Goal: Book appointment/travel/reservation

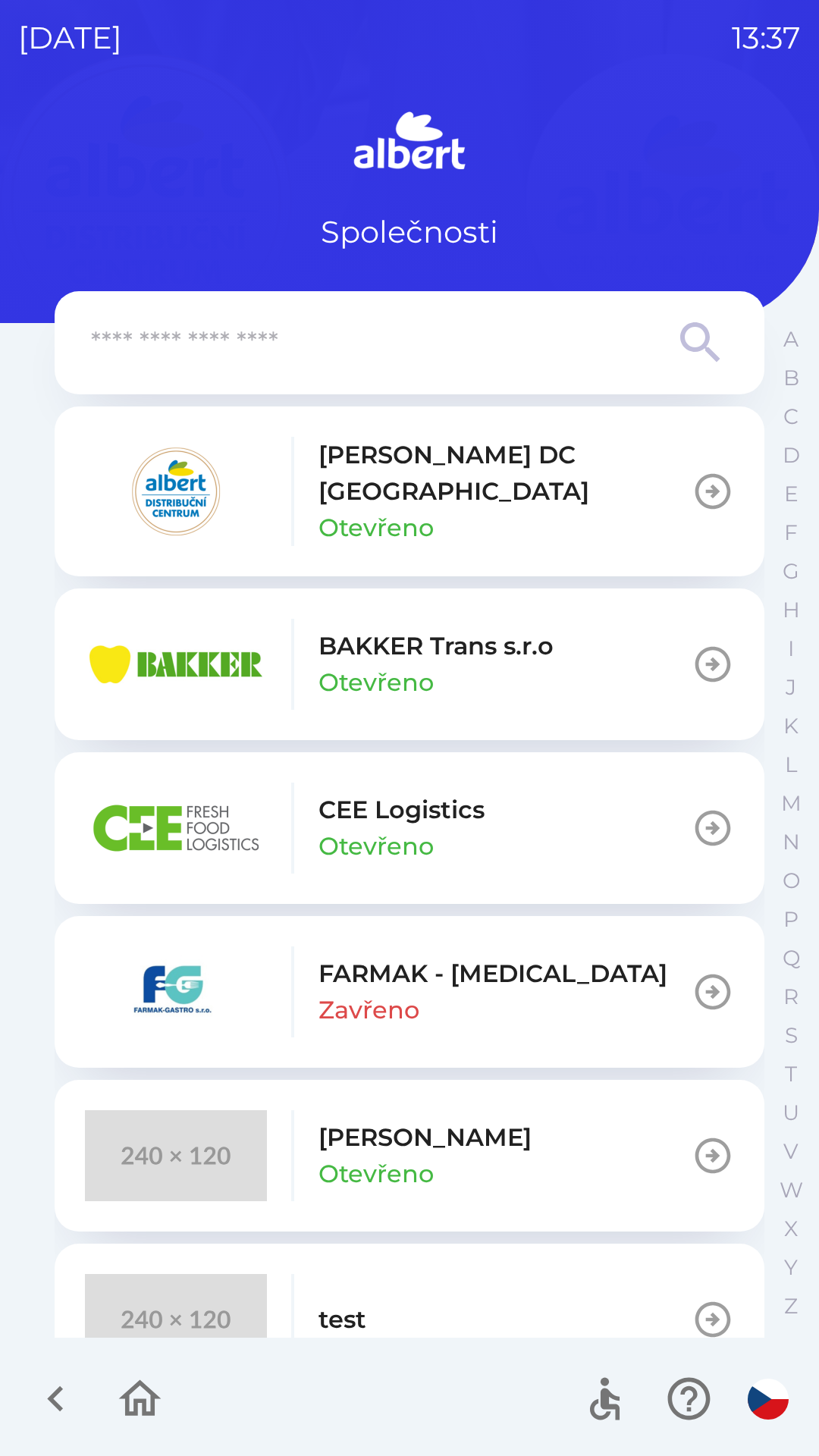
click at [426, 828] on p "Otevřeno" at bounding box center [376, 846] width 116 height 37
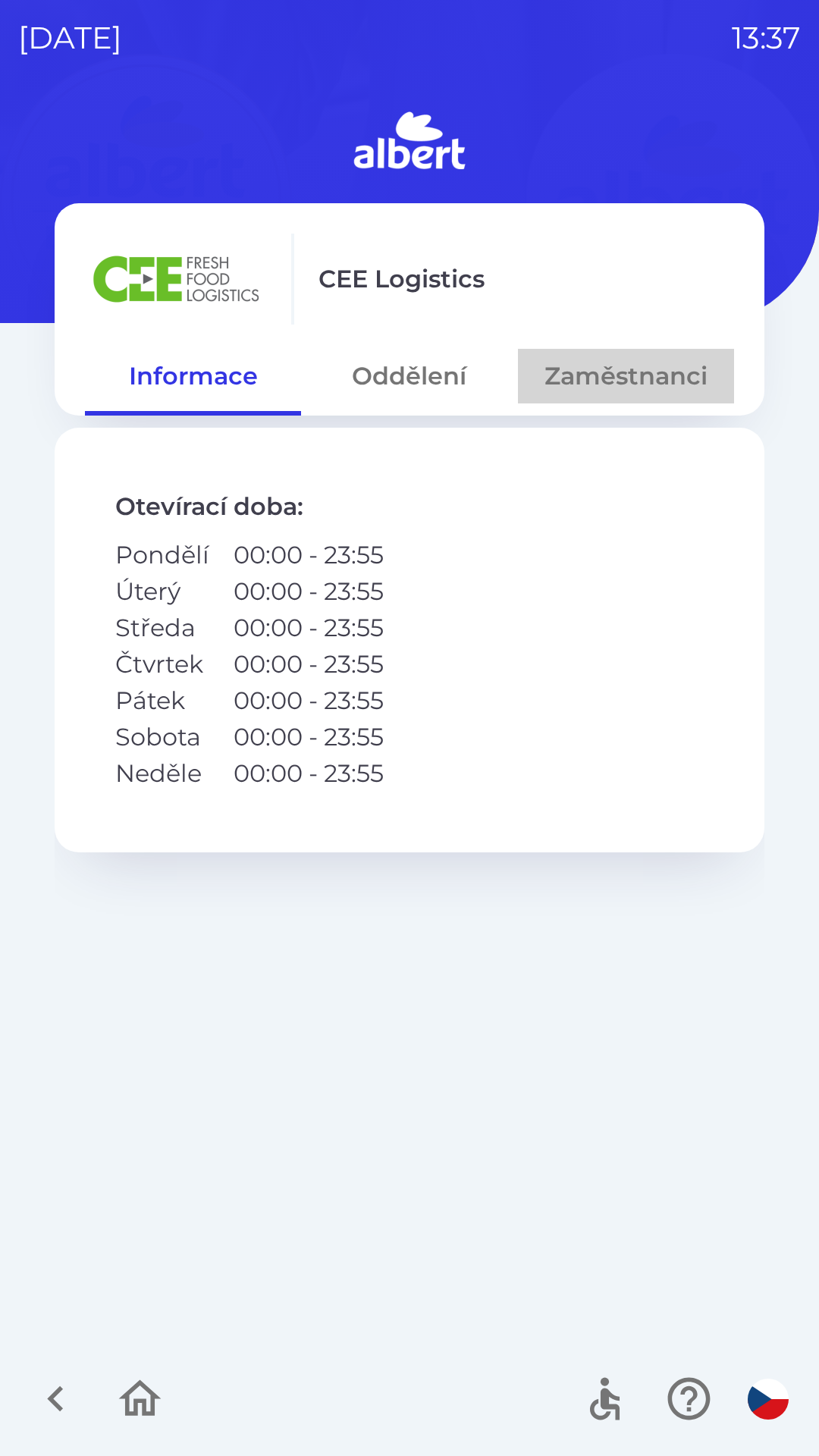
click at [603, 372] on button "Zaměstnanci" at bounding box center [626, 376] width 216 height 54
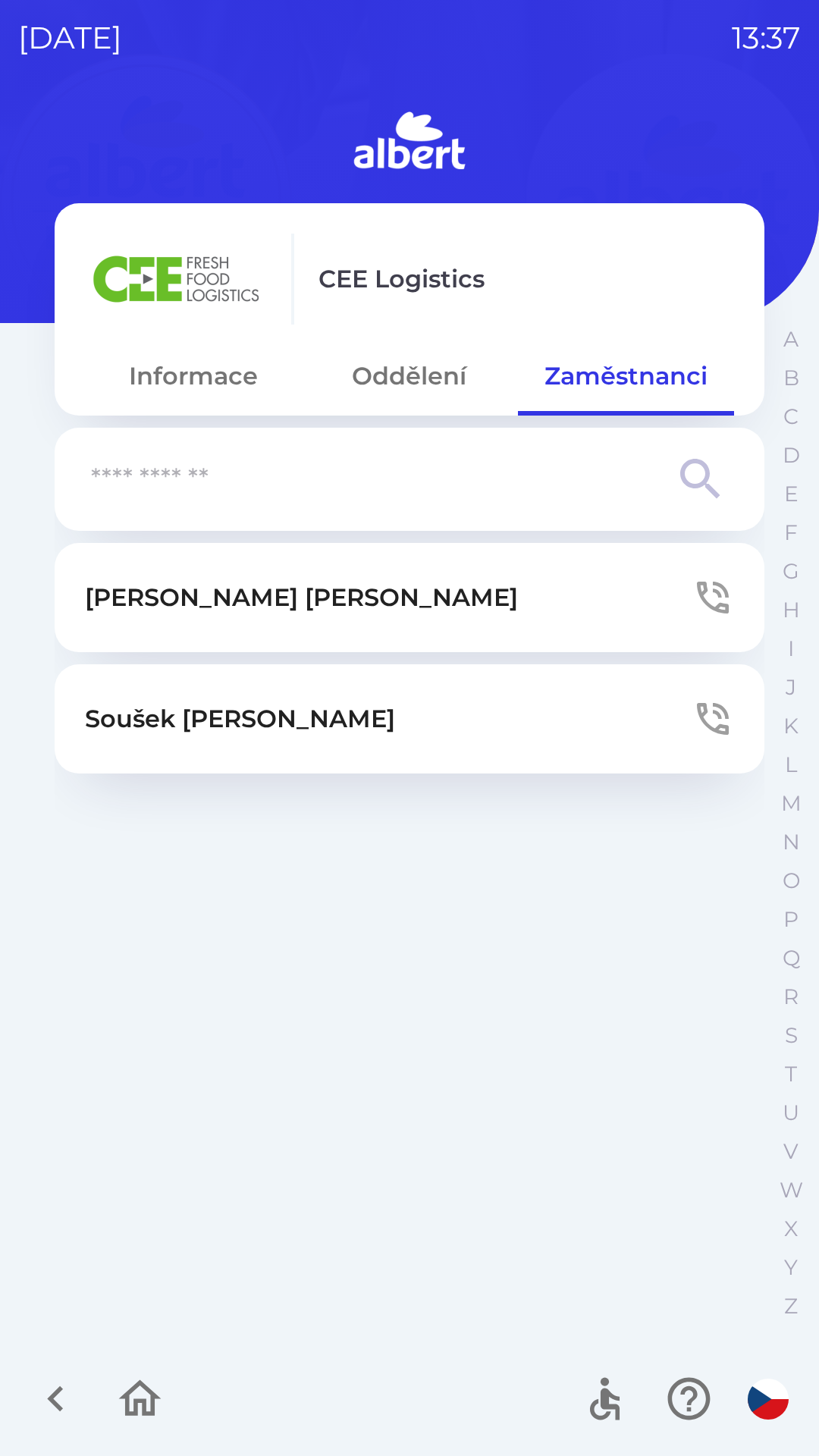
click at [404, 356] on button "Oddělení" at bounding box center [409, 376] width 216 height 54
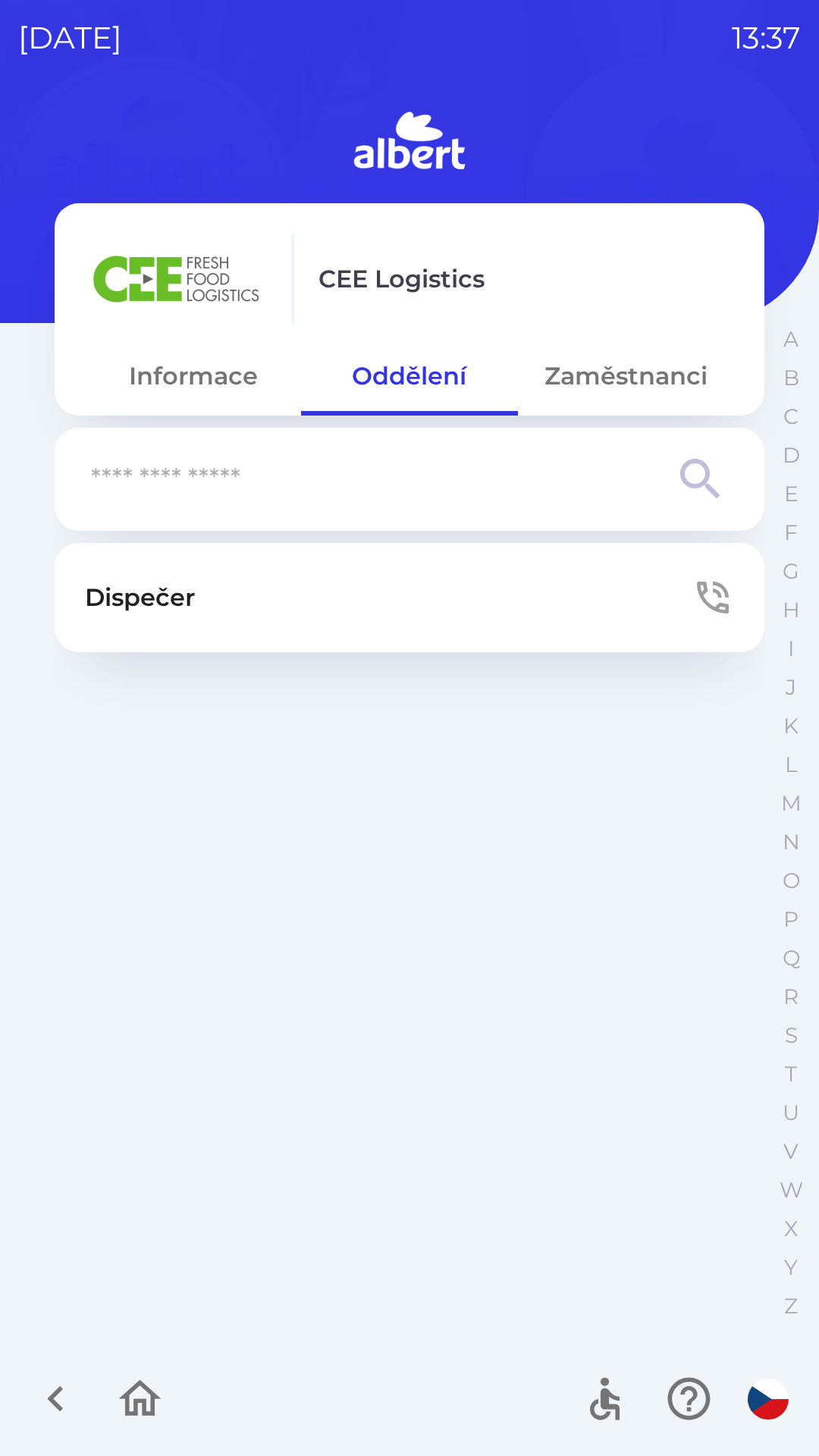
click at [278, 593] on button "Dispečer" at bounding box center [409, 597] width 710 height 109
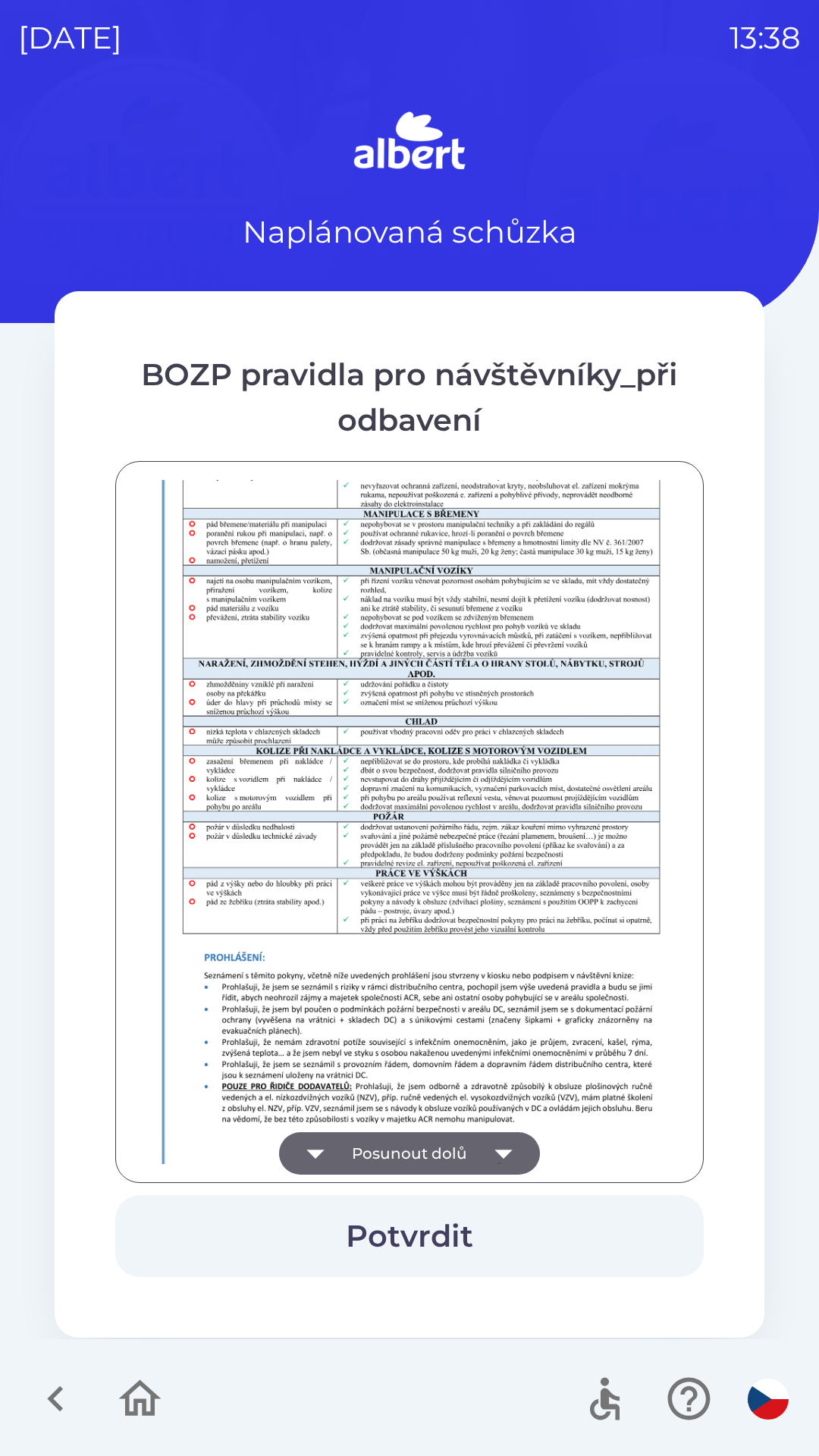
scroll to position [1064, 0]
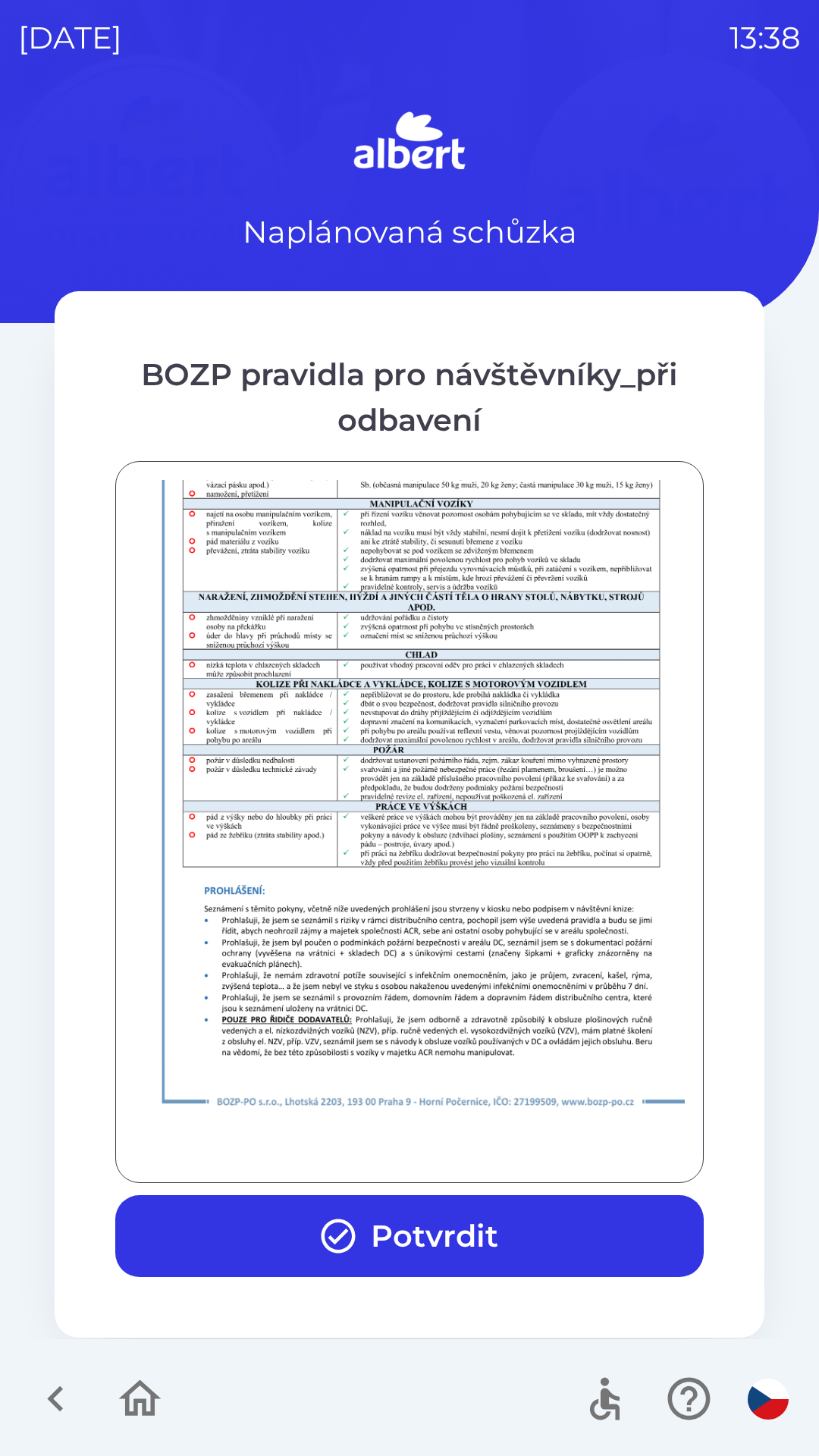
click at [402, 1225] on button "Potvrdit" at bounding box center [410, 1236] width 589 height 82
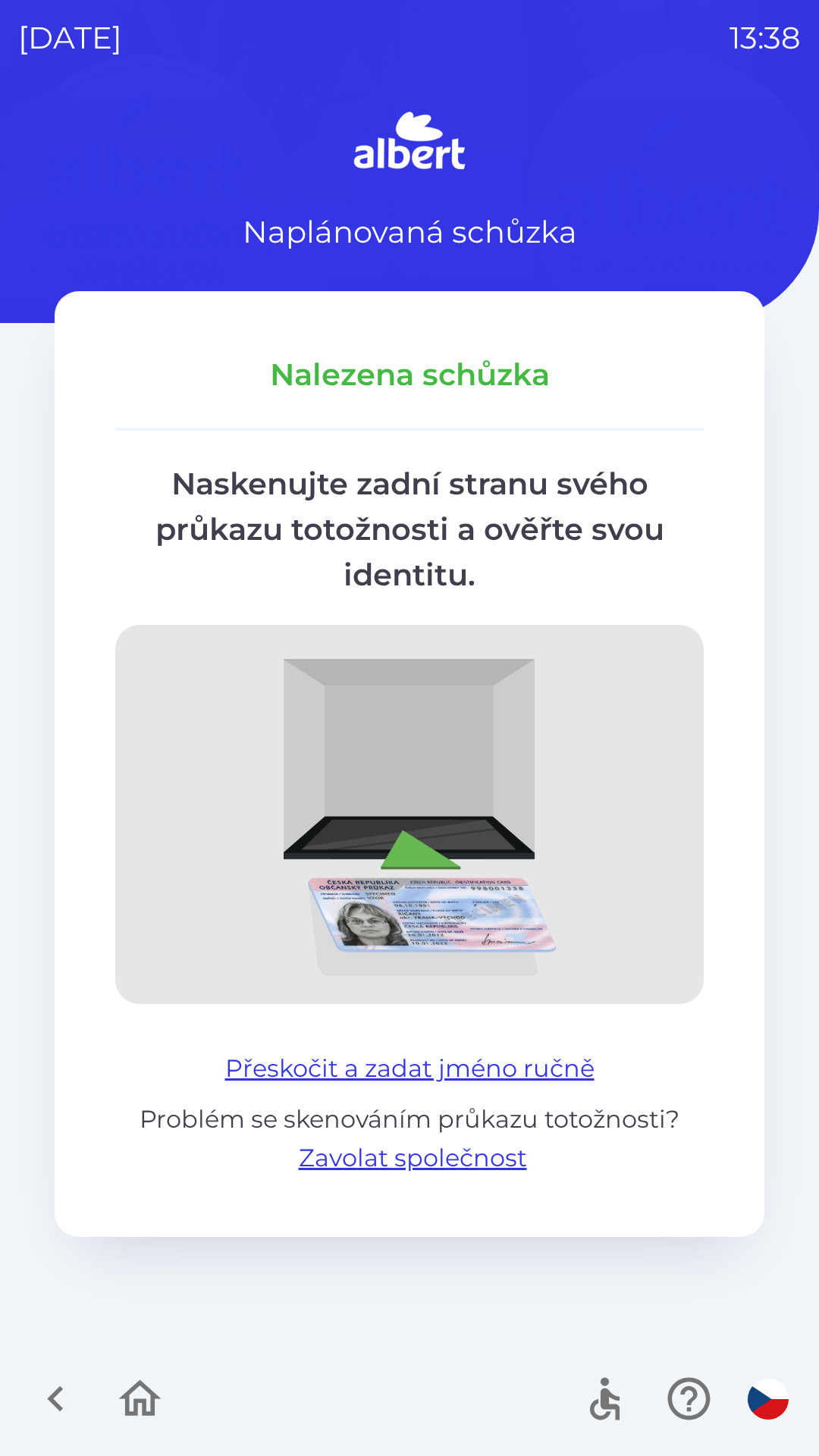
click at [261, 1052] on button "Přeskočit a zadat jméno ručně" at bounding box center [410, 1068] width 381 height 37
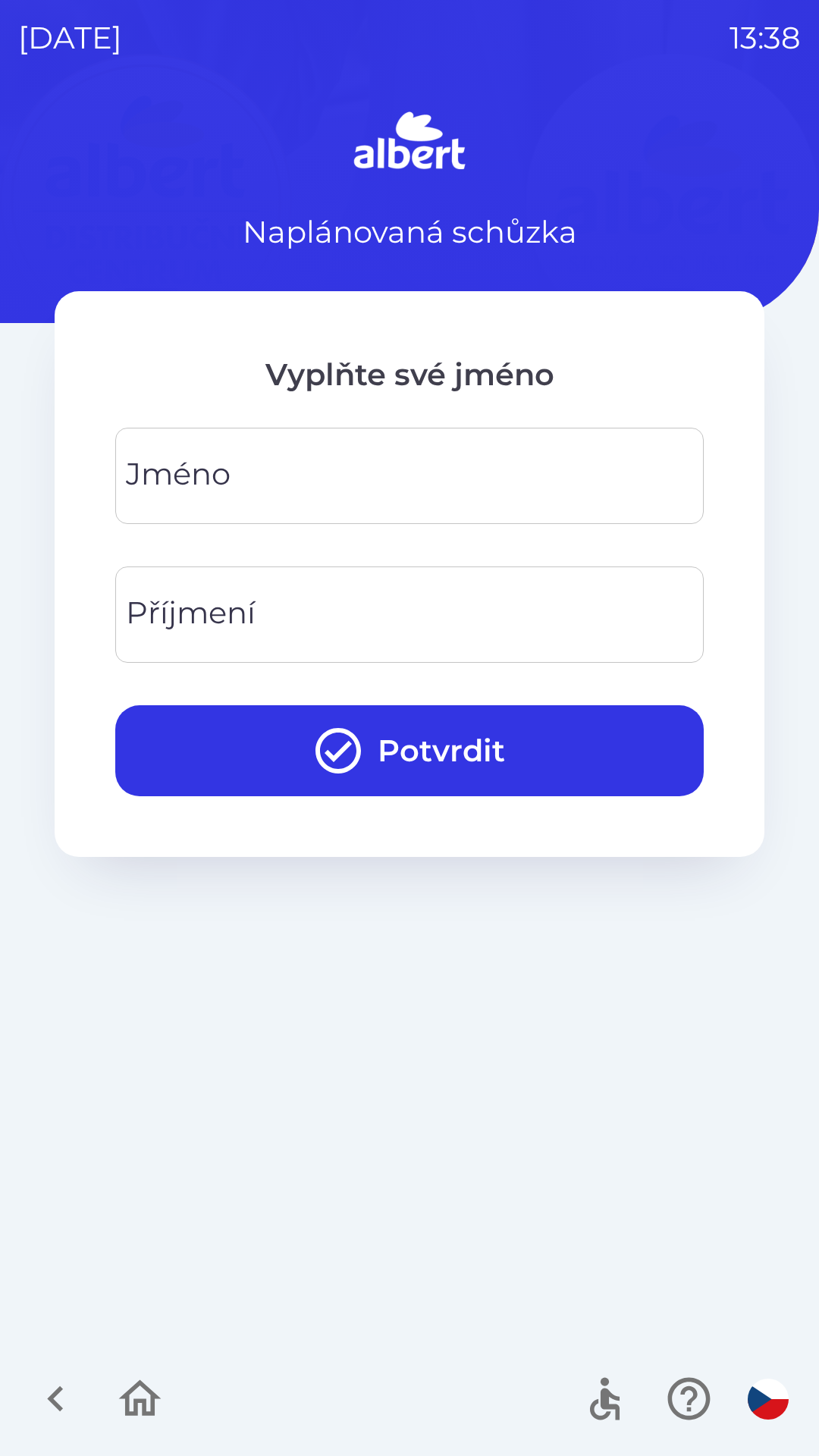
click at [246, 484] on input "Jméno" at bounding box center [409, 475] width 552 height 60
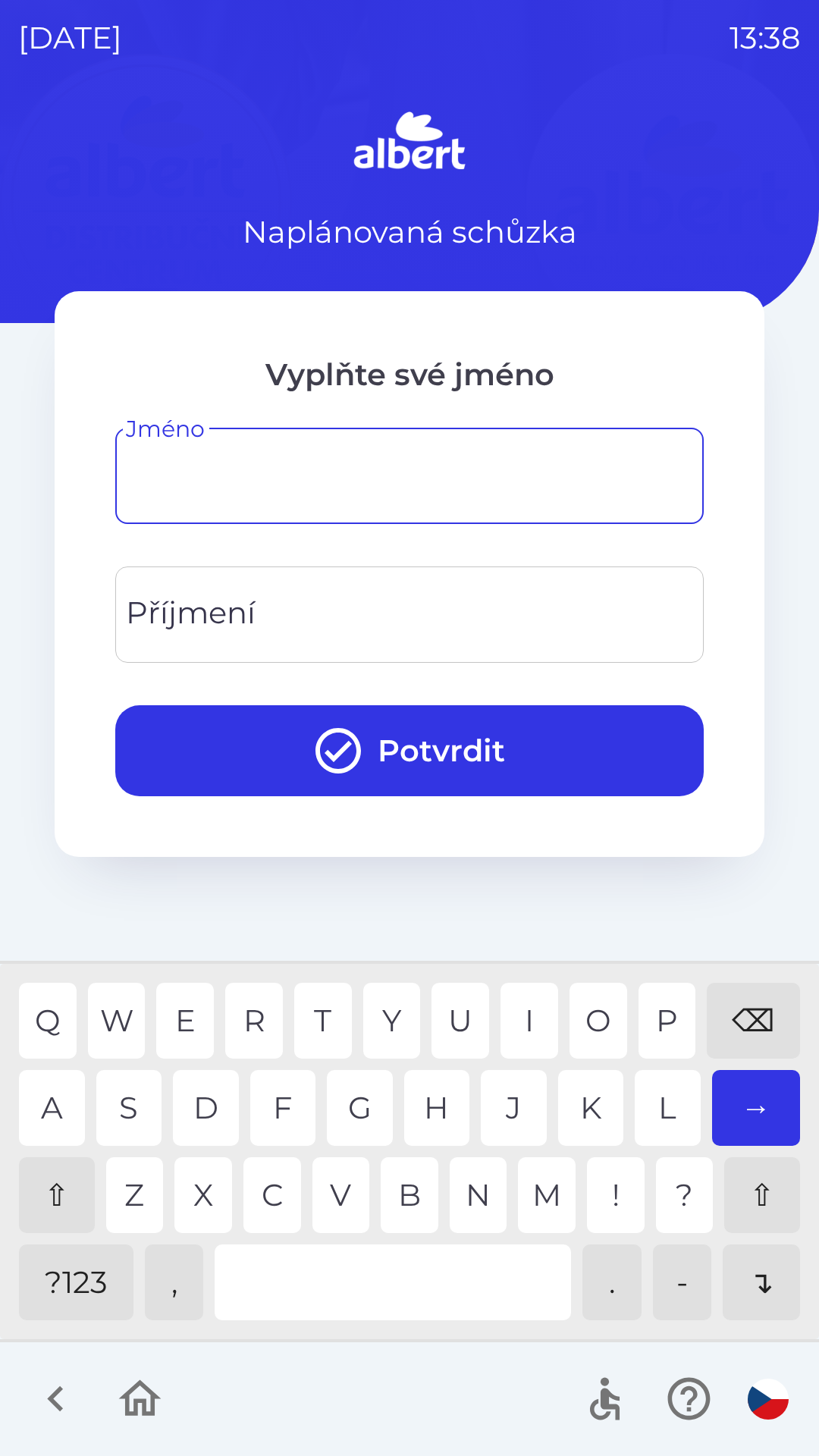
click at [46, 1194] on div "⇧" at bounding box center [57, 1194] width 76 height 76
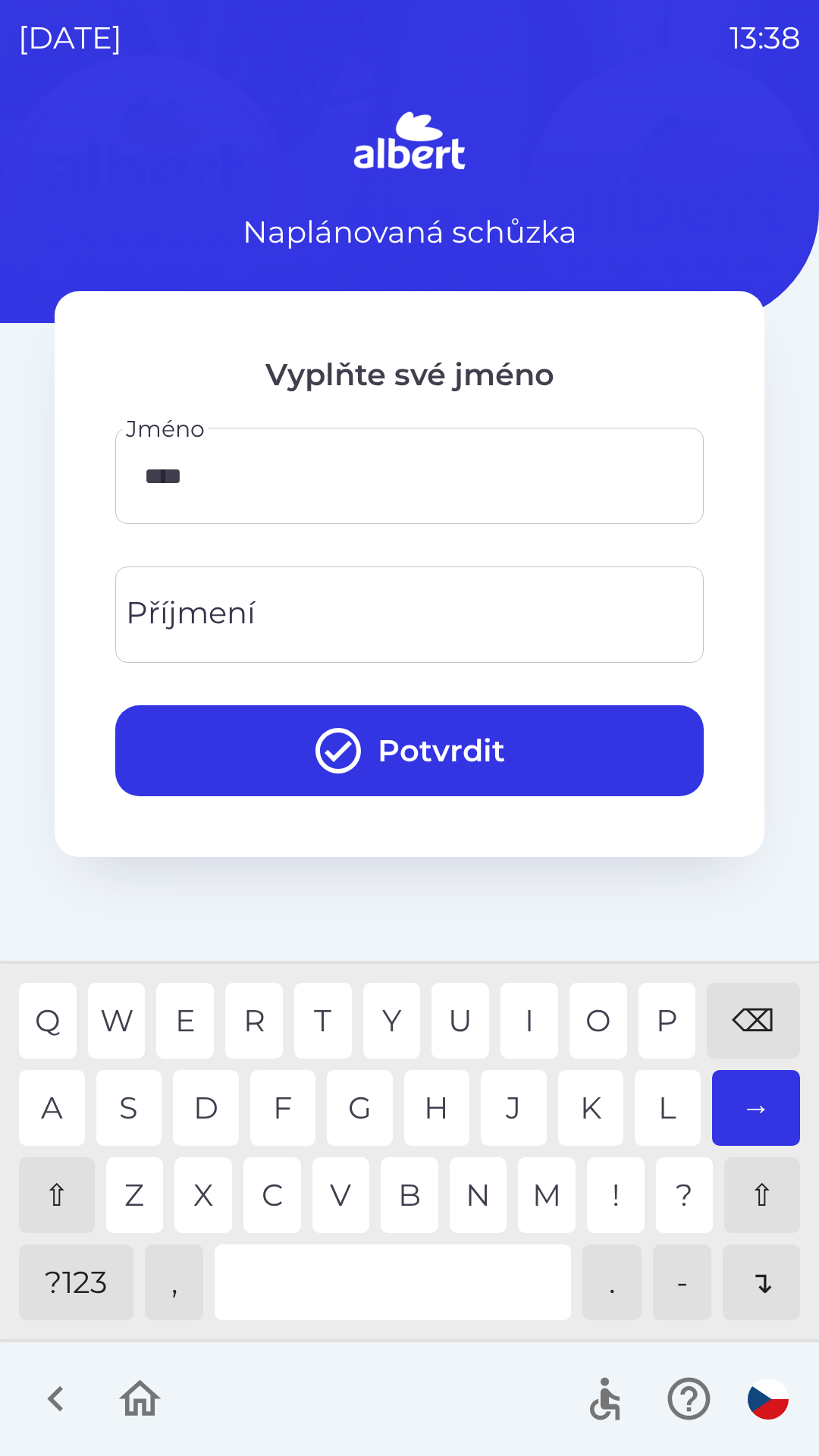
type input "*****"
click at [266, 604] on input "Příjmení" at bounding box center [409, 614] width 552 height 60
click at [327, 1008] on div "T" at bounding box center [323, 1020] width 57 height 76
click at [265, 1011] on div "R" at bounding box center [254, 1020] width 57 height 76
type input "******"
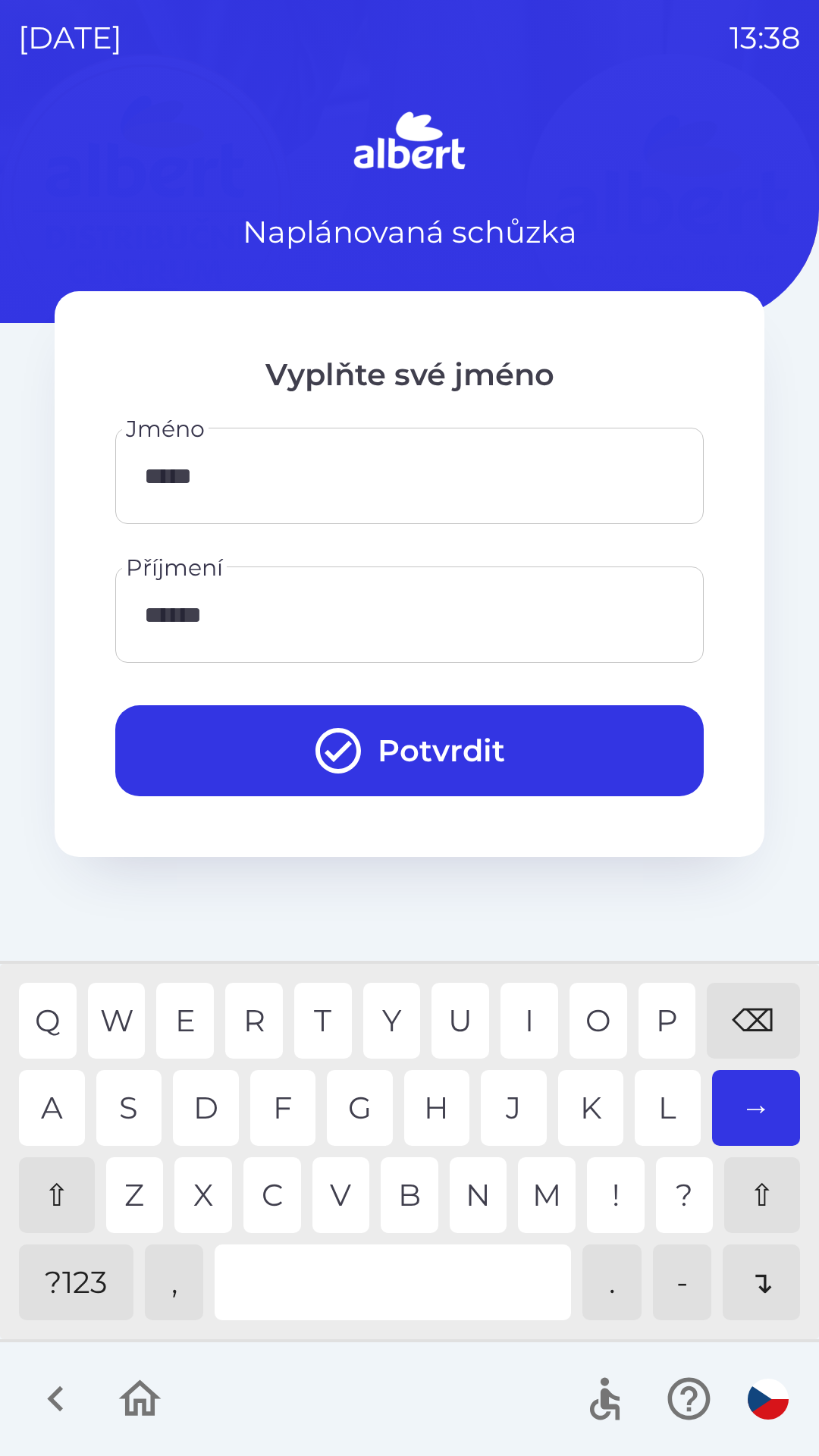
click at [589, 1120] on div "K" at bounding box center [591, 1108] width 66 height 76
click at [388, 762] on button "Potvrdit" at bounding box center [410, 750] width 589 height 91
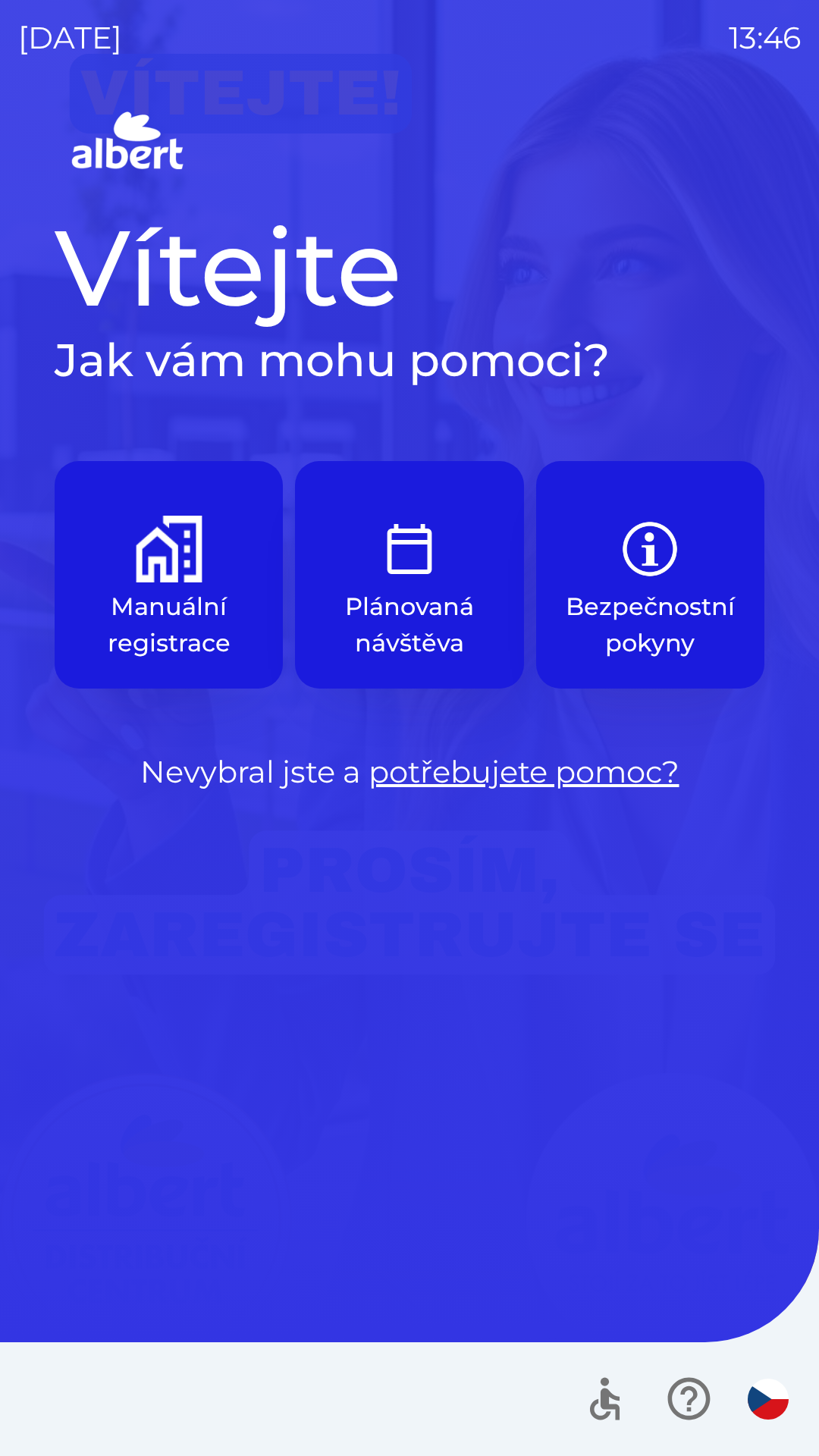
click at [389, 553] on img "button" at bounding box center [410, 549] width 67 height 67
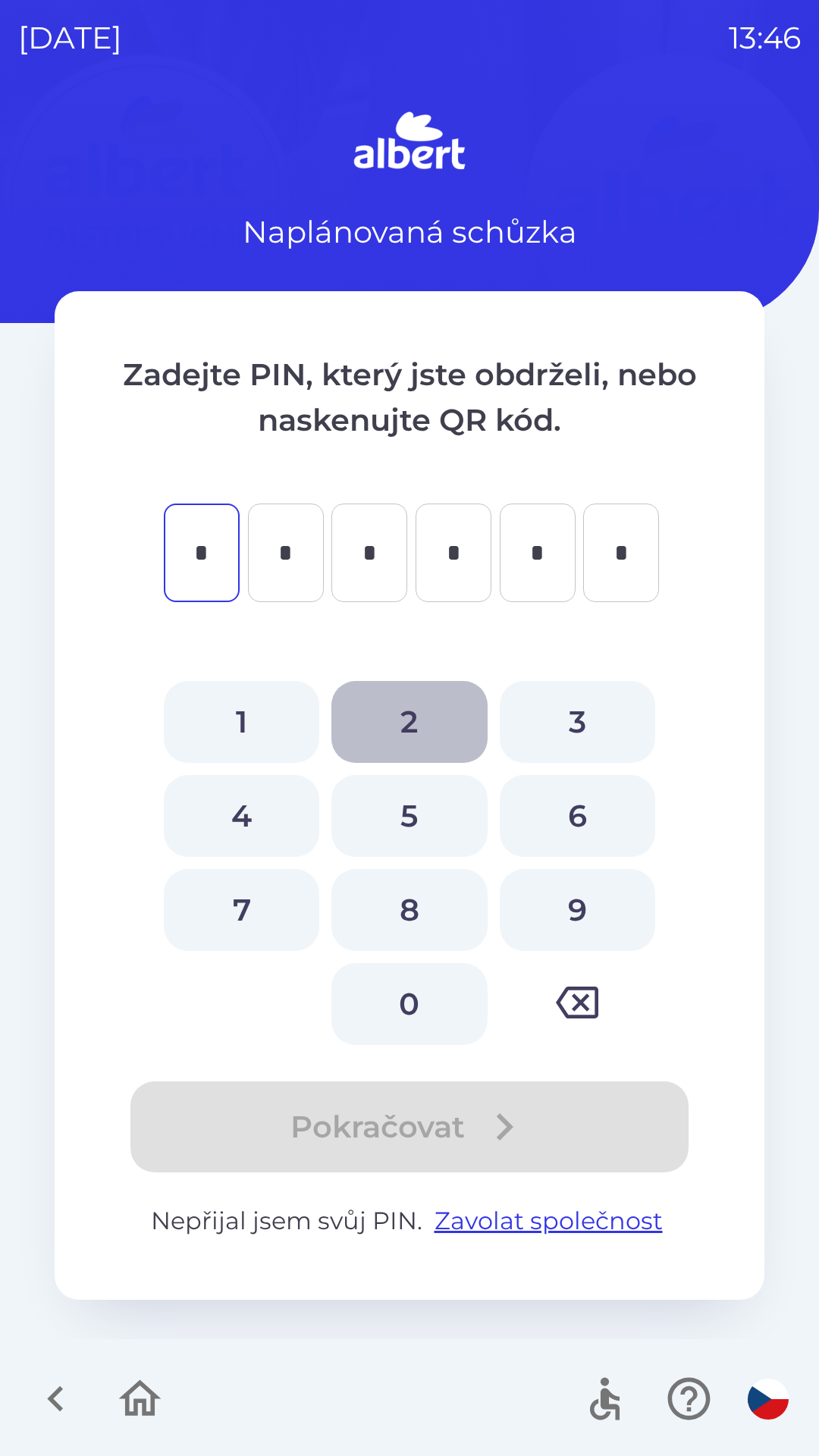
click at [419, 714] on button "2" at bounding box center [409, 722] width 156 height 82
type input "*"
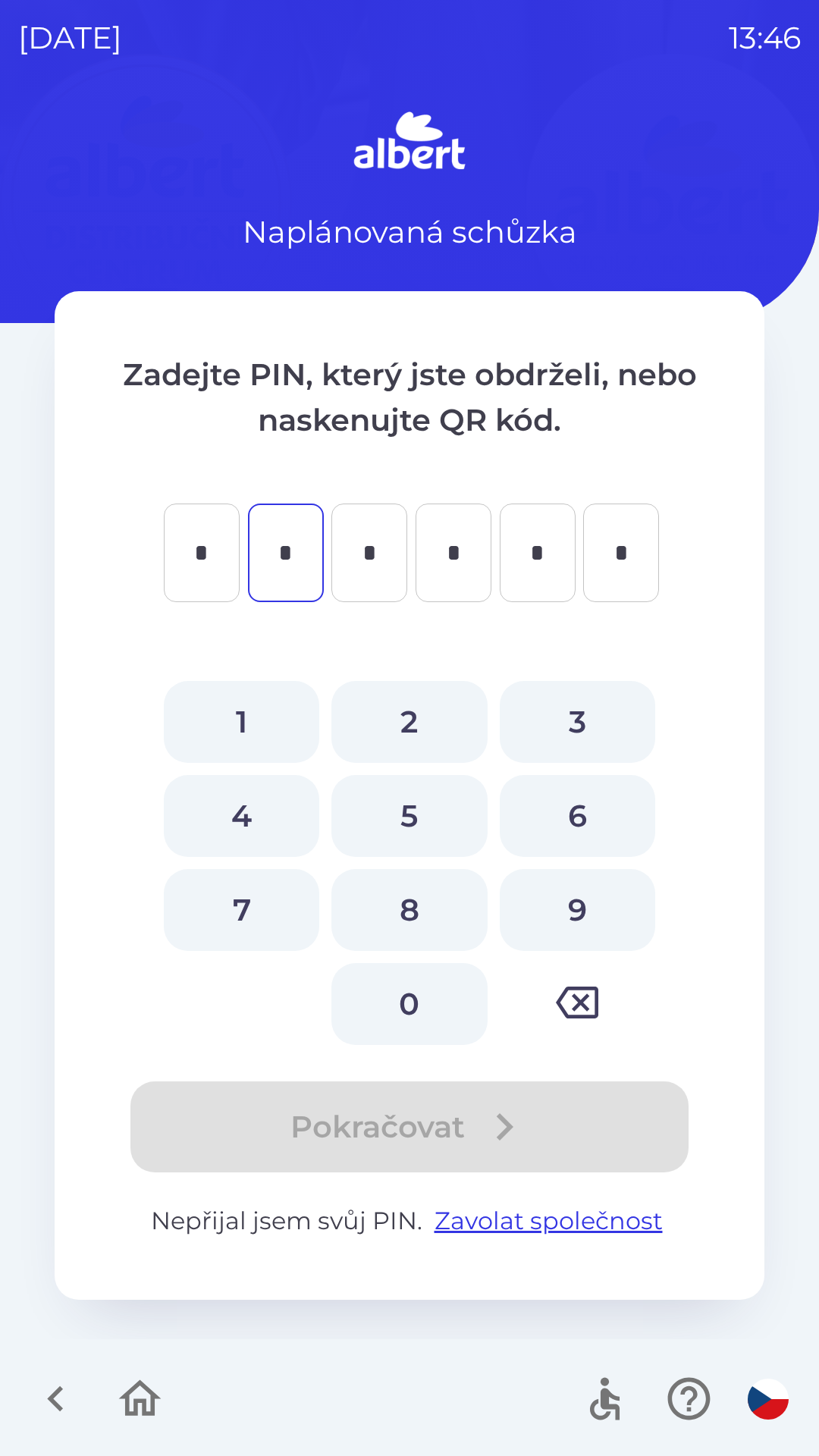
click at [247, 711] on button "1" at bounding box center [241, 722] width 156 height 82
type input "*"
click at [250, 896] on button "7" at bounding box center [241, 910] width 156 height 82
type input "*"
click at [233, 723] on button "1" at bounding box center [241, 722] width 156 height 82
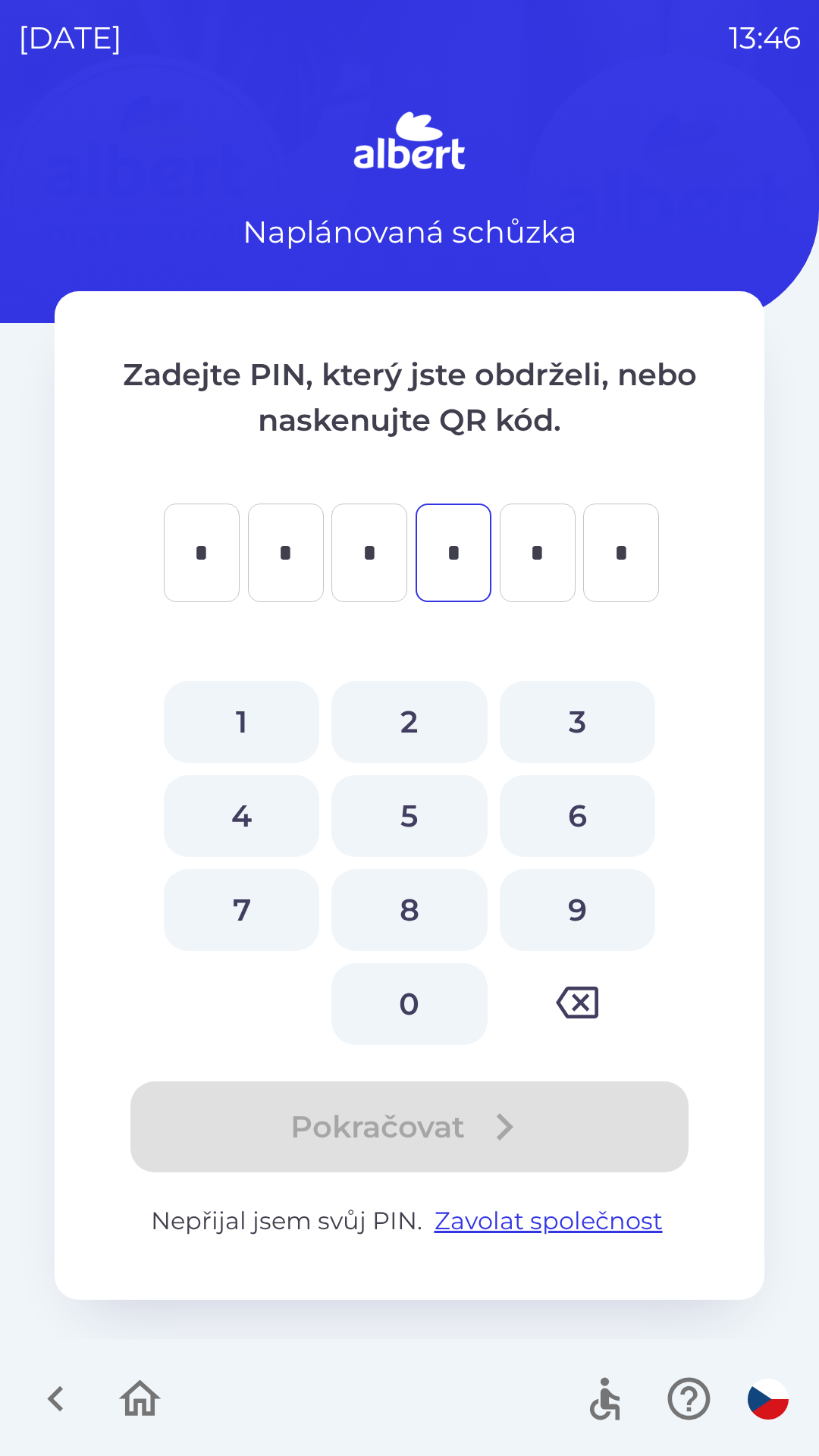
type input "*"
click at [417, 821] on button "5" at bounding box center [409, 816] width 156 height 82
type input "*"
click at [583, 715] on button "3" at bounding box center [577, 722] width 156 height 82
type input "*"
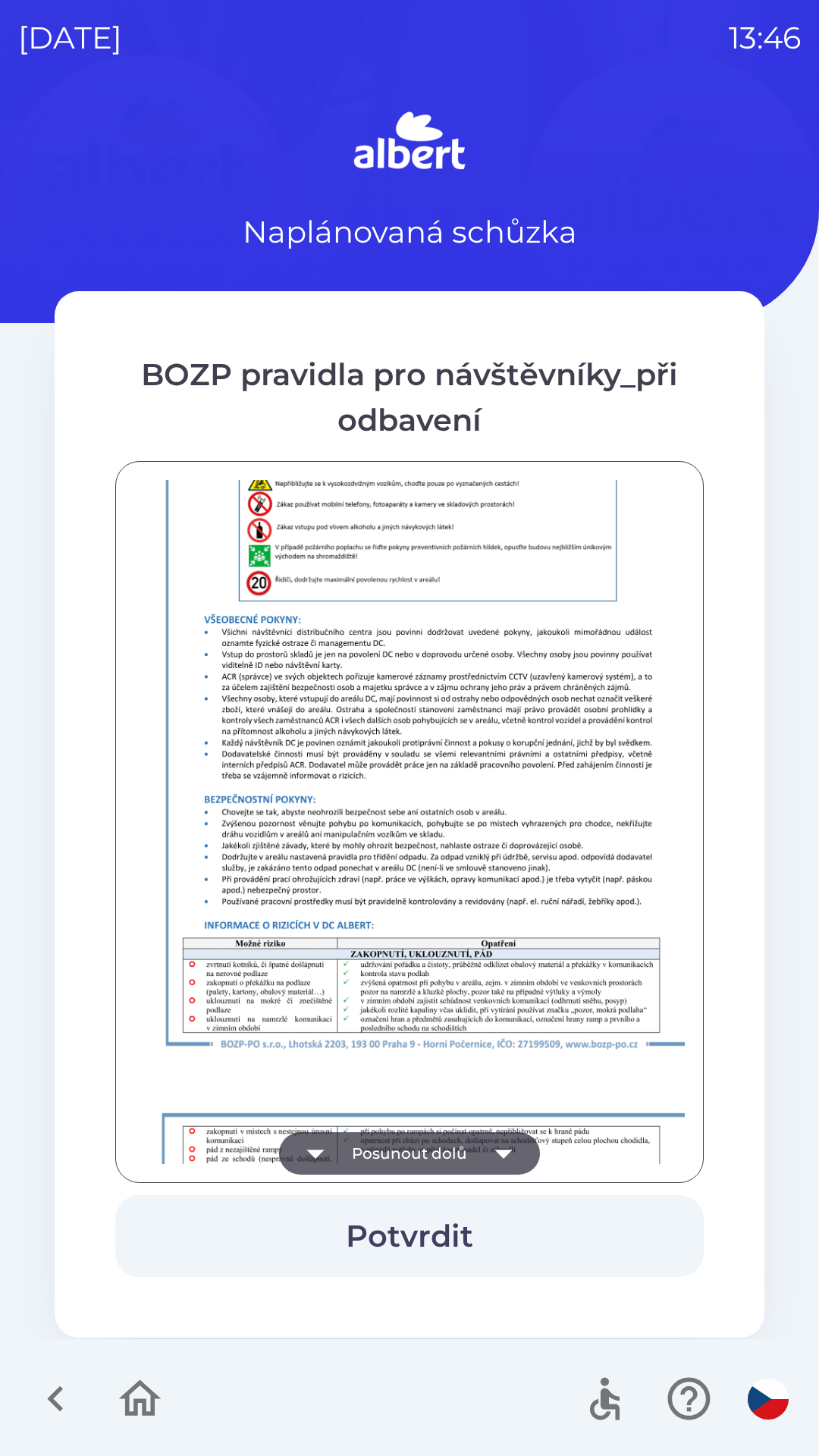
scroll to position [1064, 0]
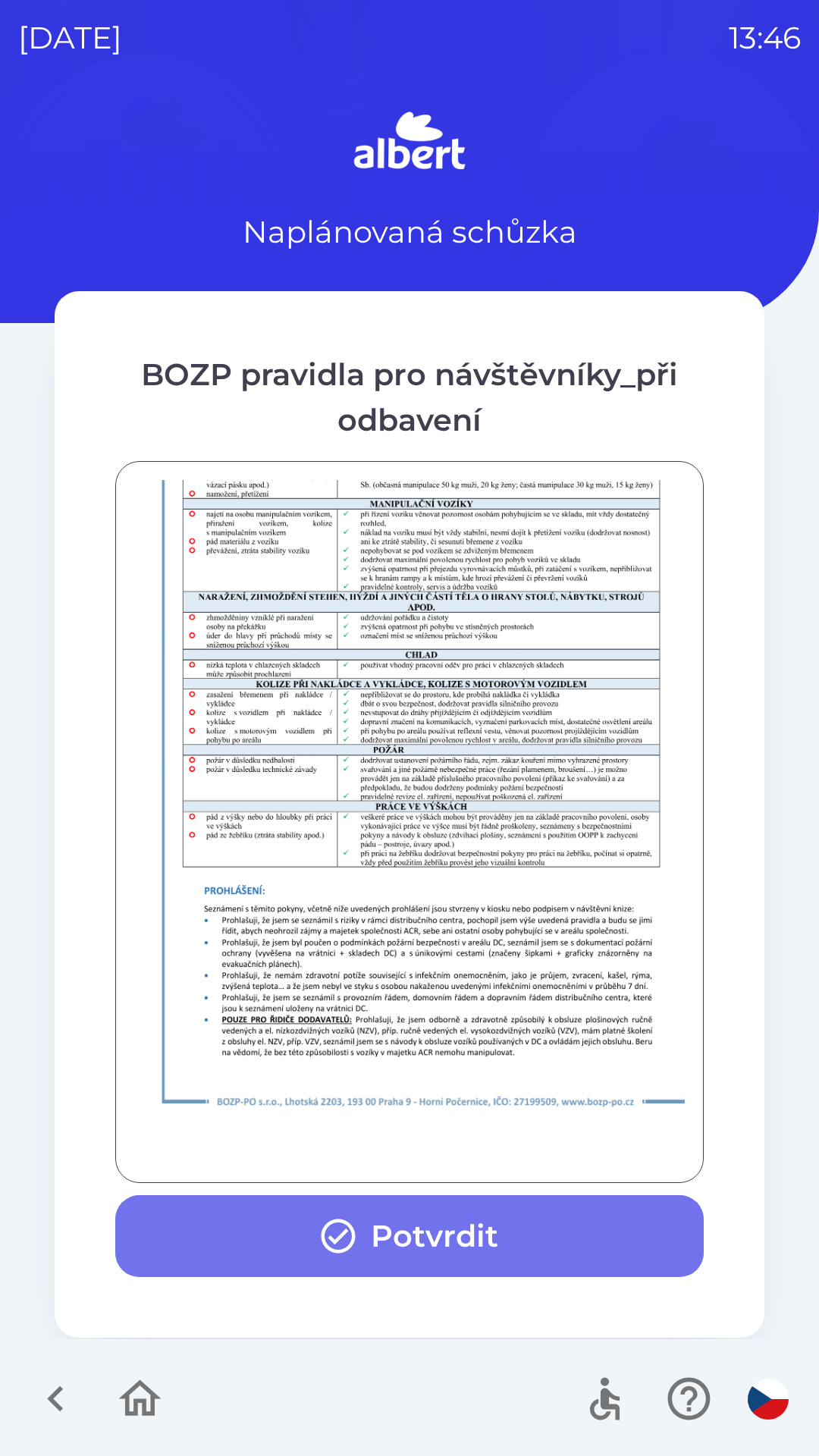
click at [472, 1225] on button "Potvrdit" at bounding box center [410, 1236] width 589 height 82
